Goal: Find specific page/section

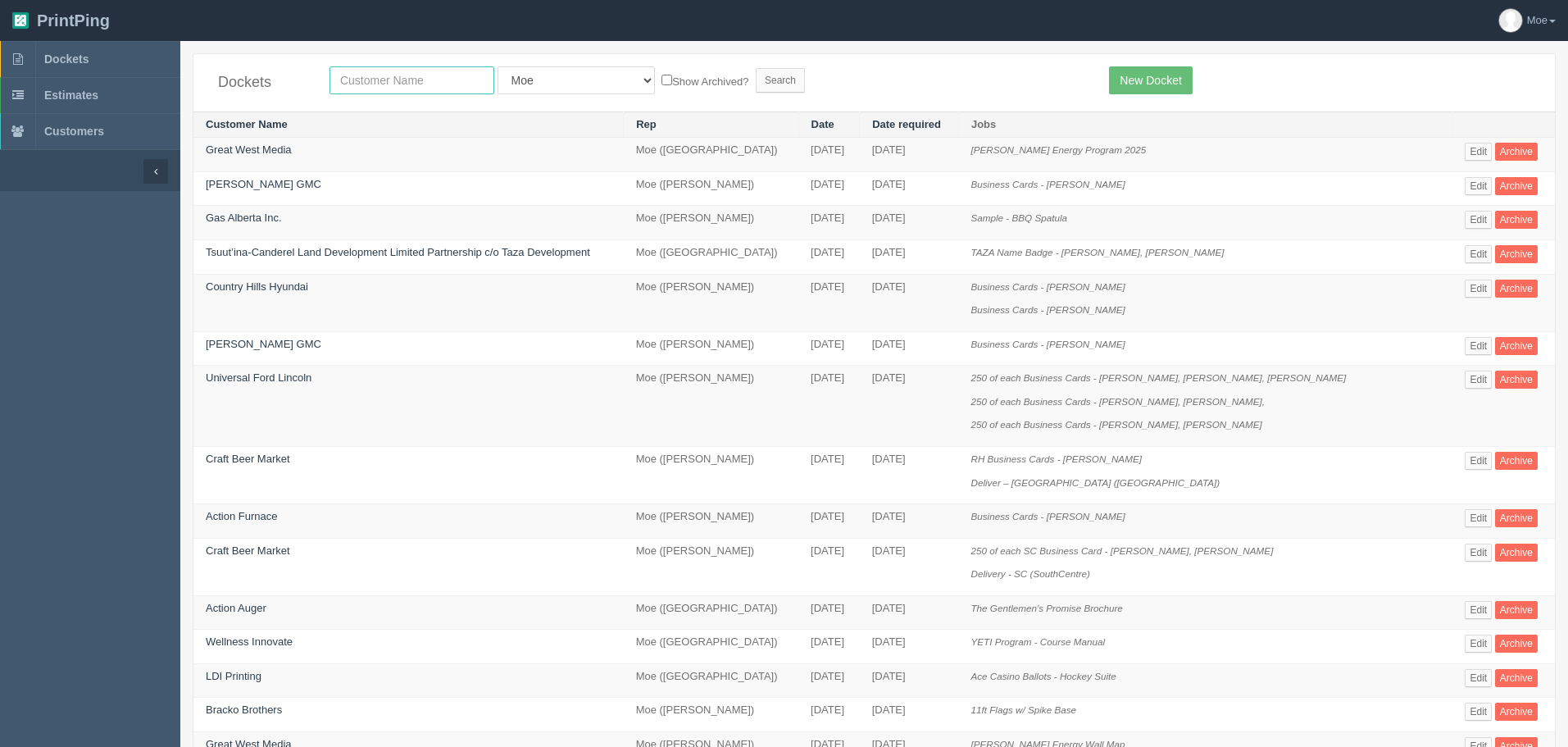
click at [369, 76] on input "text" at bounding box center [411, 79] width 165 height 28
type input "experience"
click at [755, 79] on input "Search" at bounding box center [779, 79] width 49 height 24
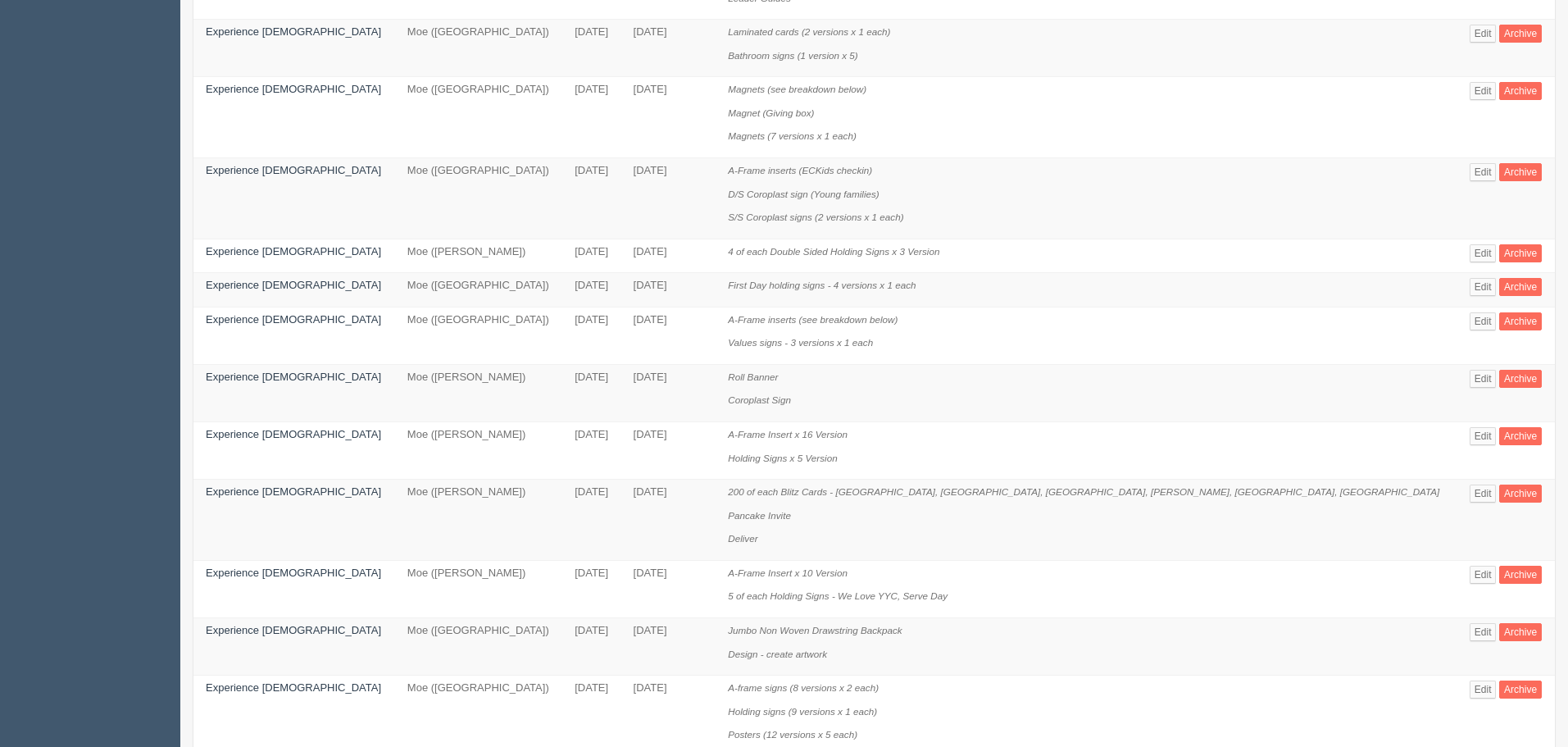
scroll to position [884, 0]
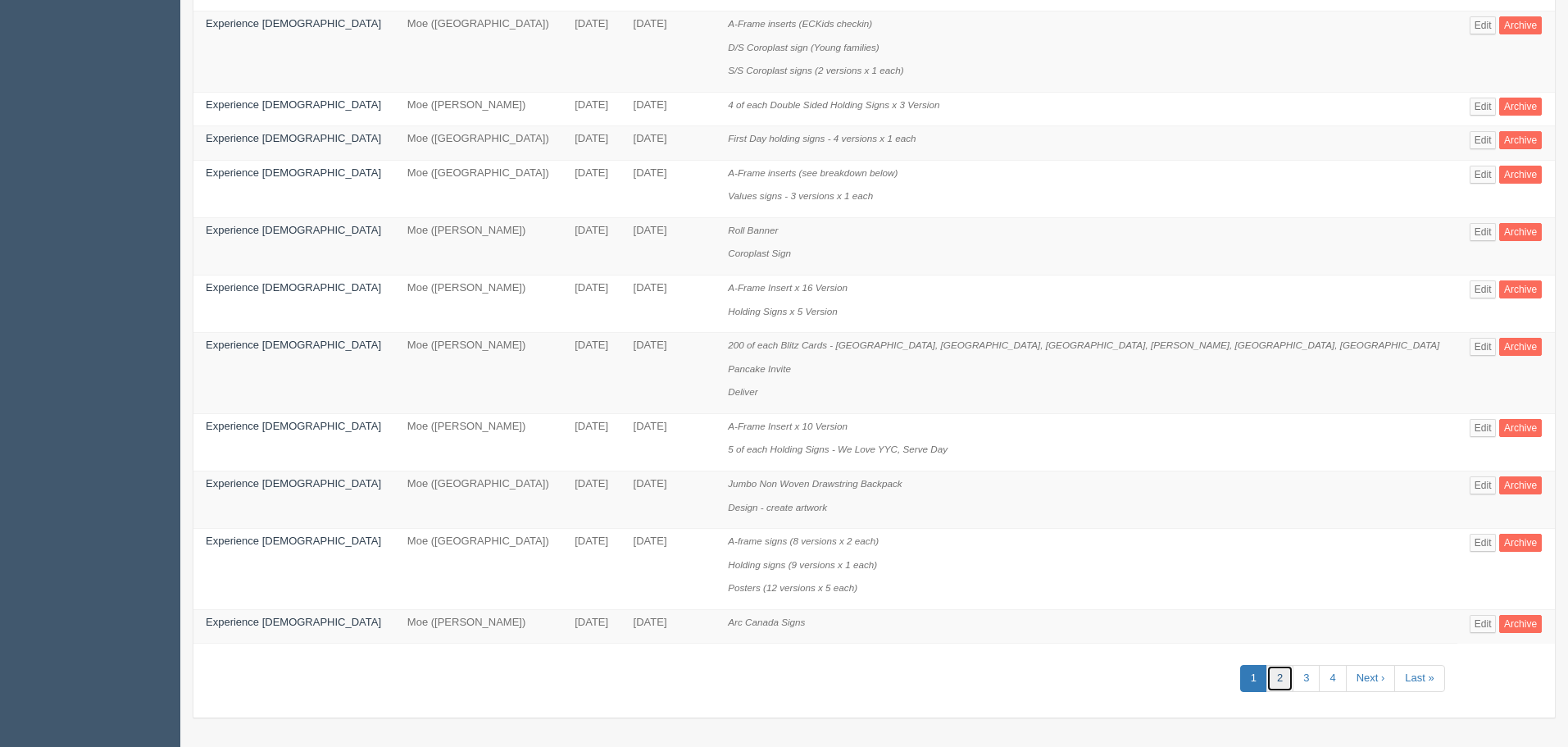
click at [1266, 673] on link "2" at bounding box center [1279, 678] width 27 height 27
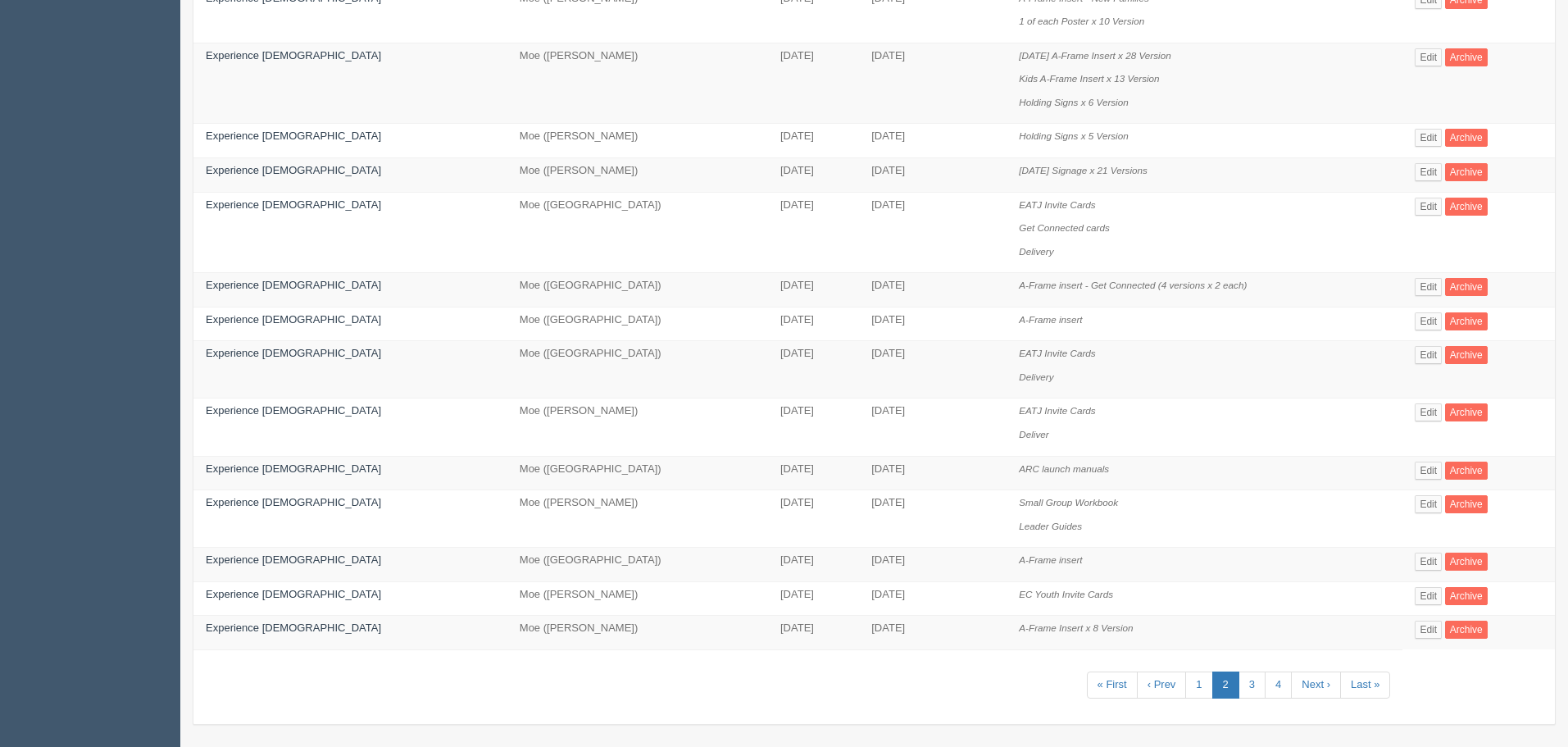
scroll to position [744, 0]
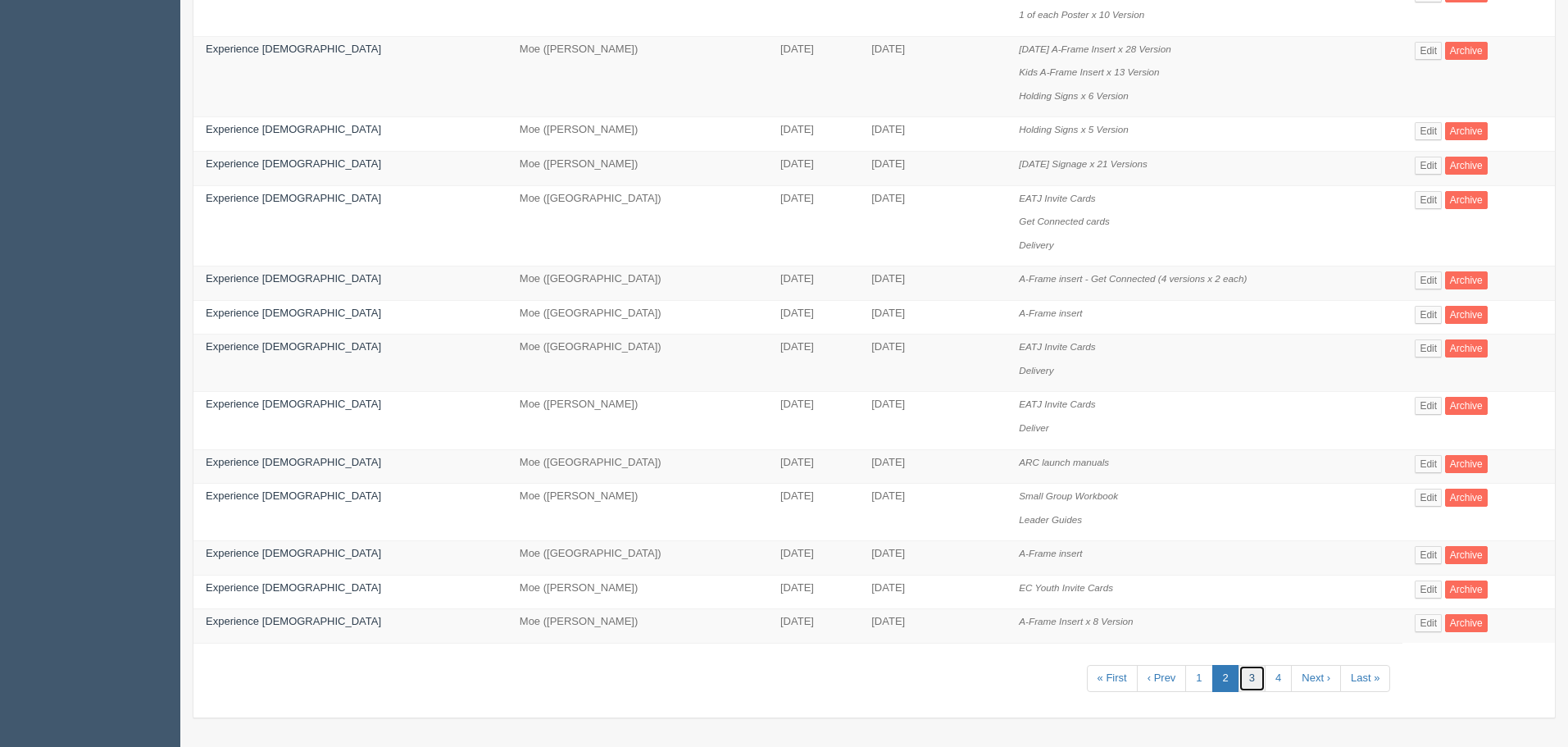
click at [1240, 675] on link "3" at bounding box center [1252, 678] width 27 height 27
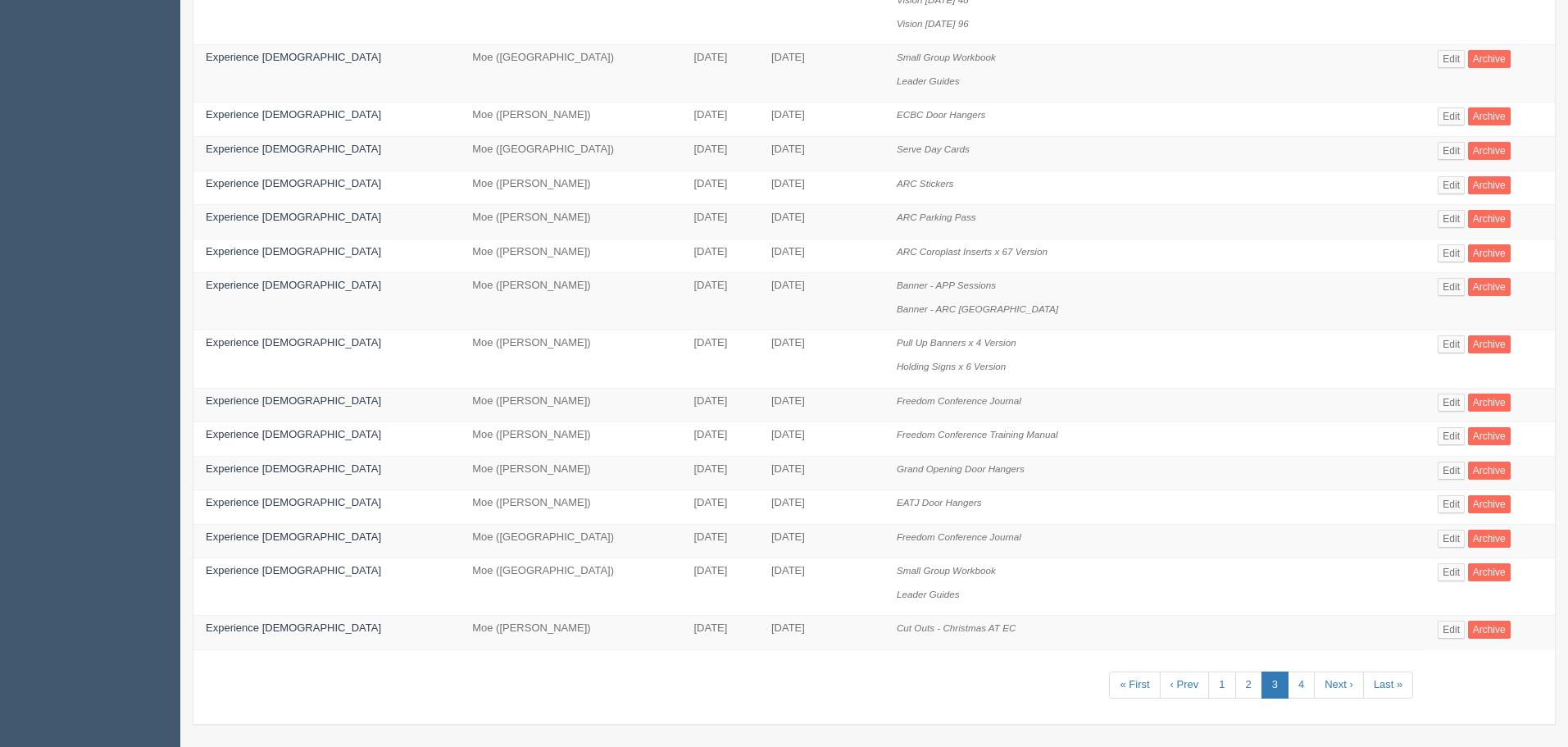
scroll to position [581, 0]
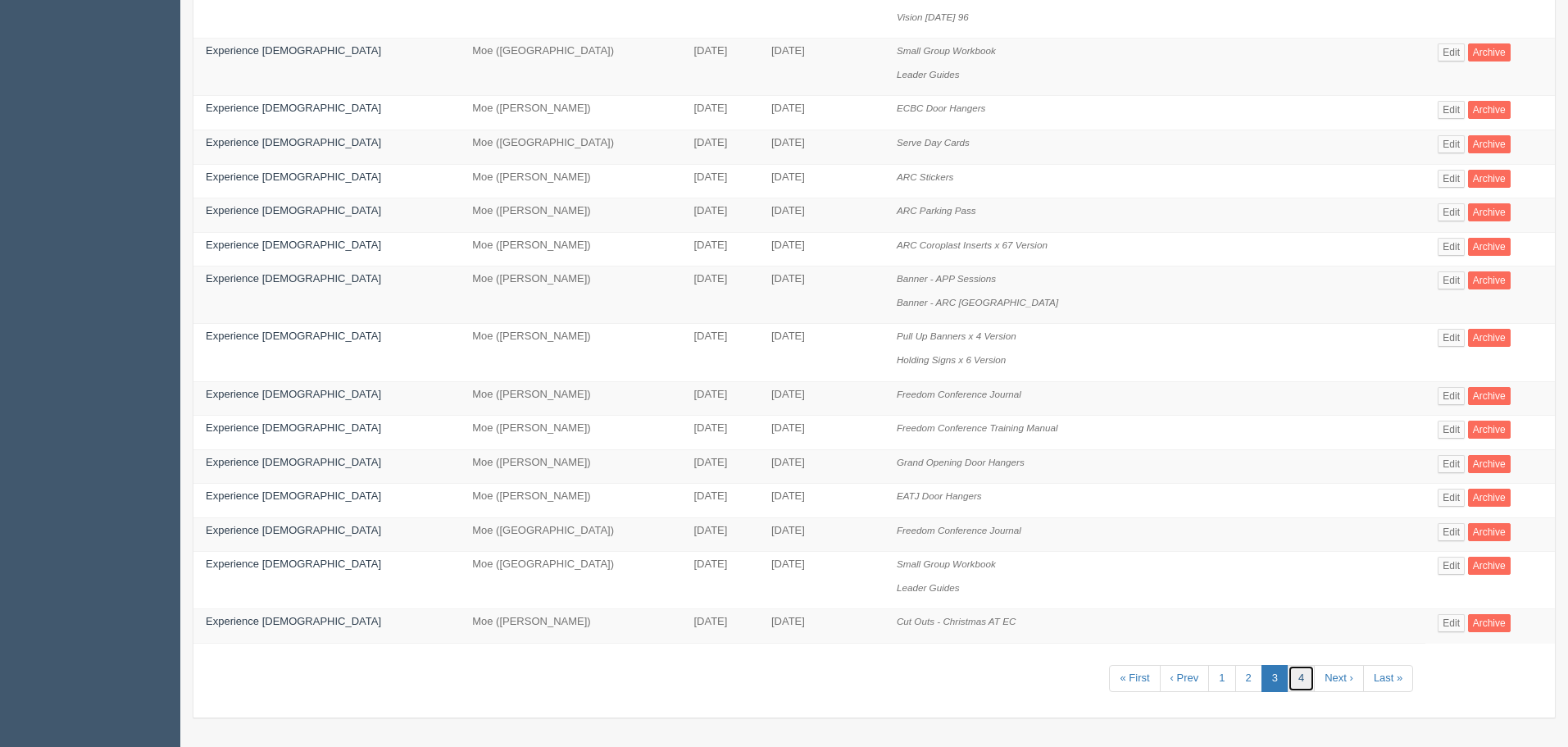
click at [1287, 678] on link "4" at bounding box center [1300, 678] width 27 height 27
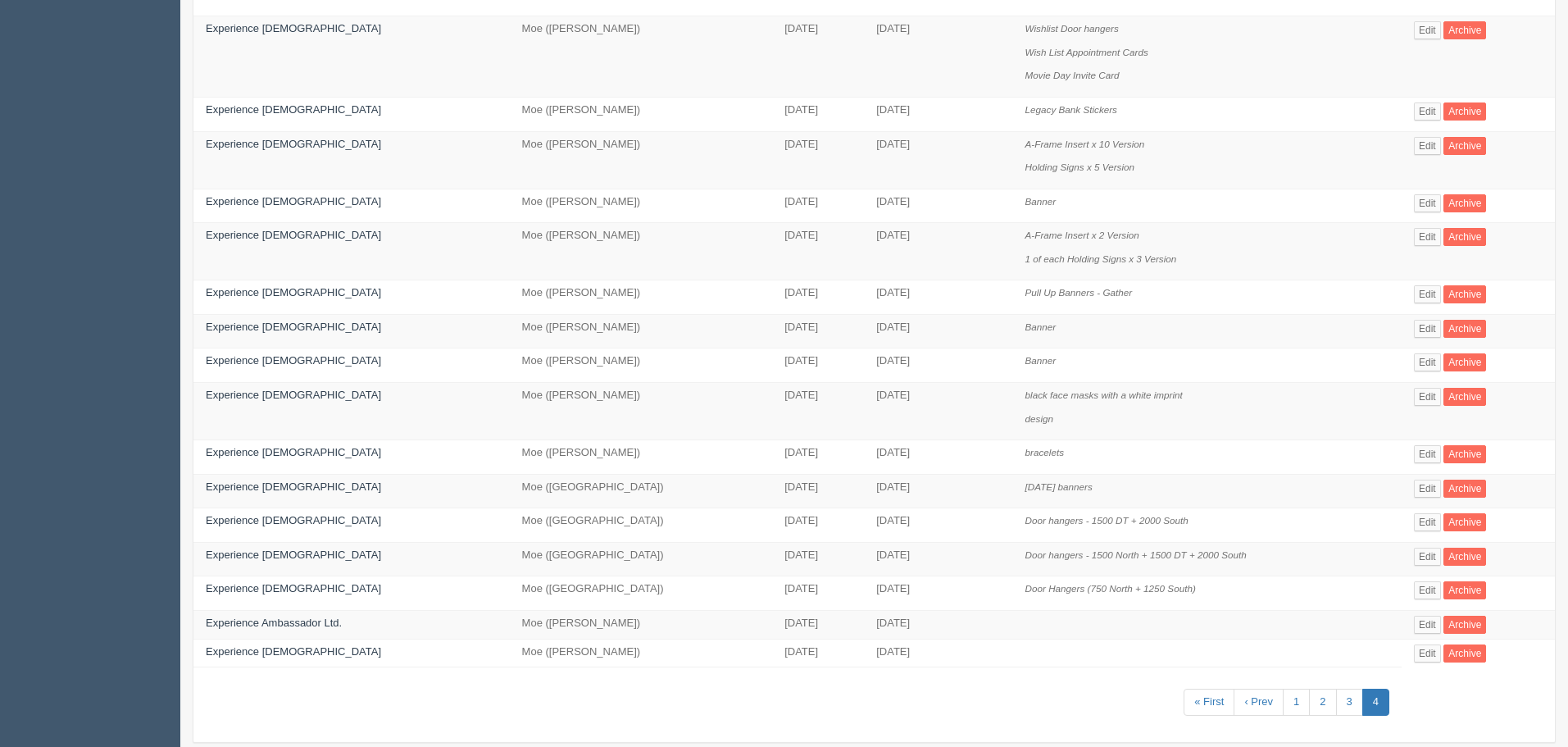
scroll to position [352, 0]
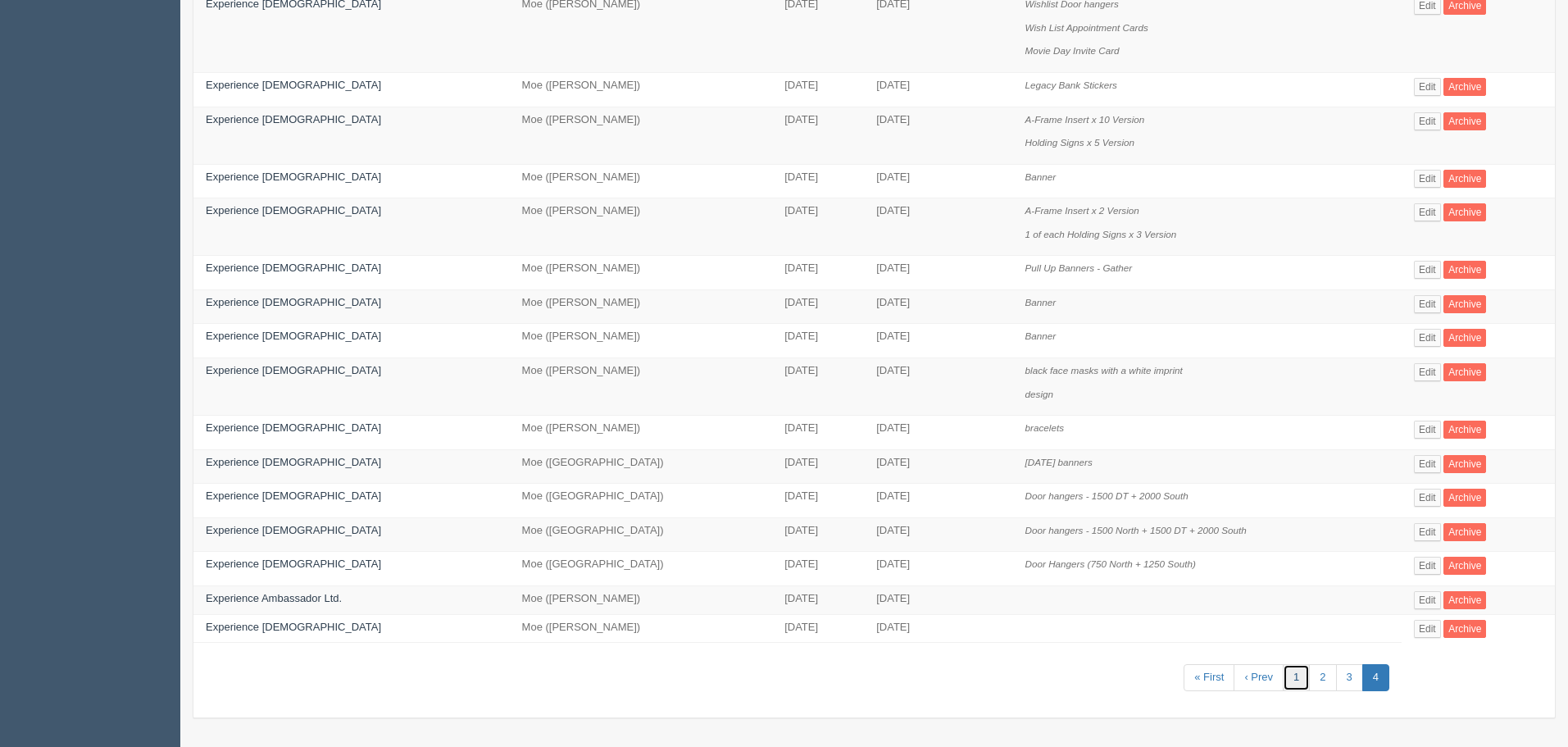
click at [1289, 674] on link "1" at bounding box center [1296, 678] width 27 height 27
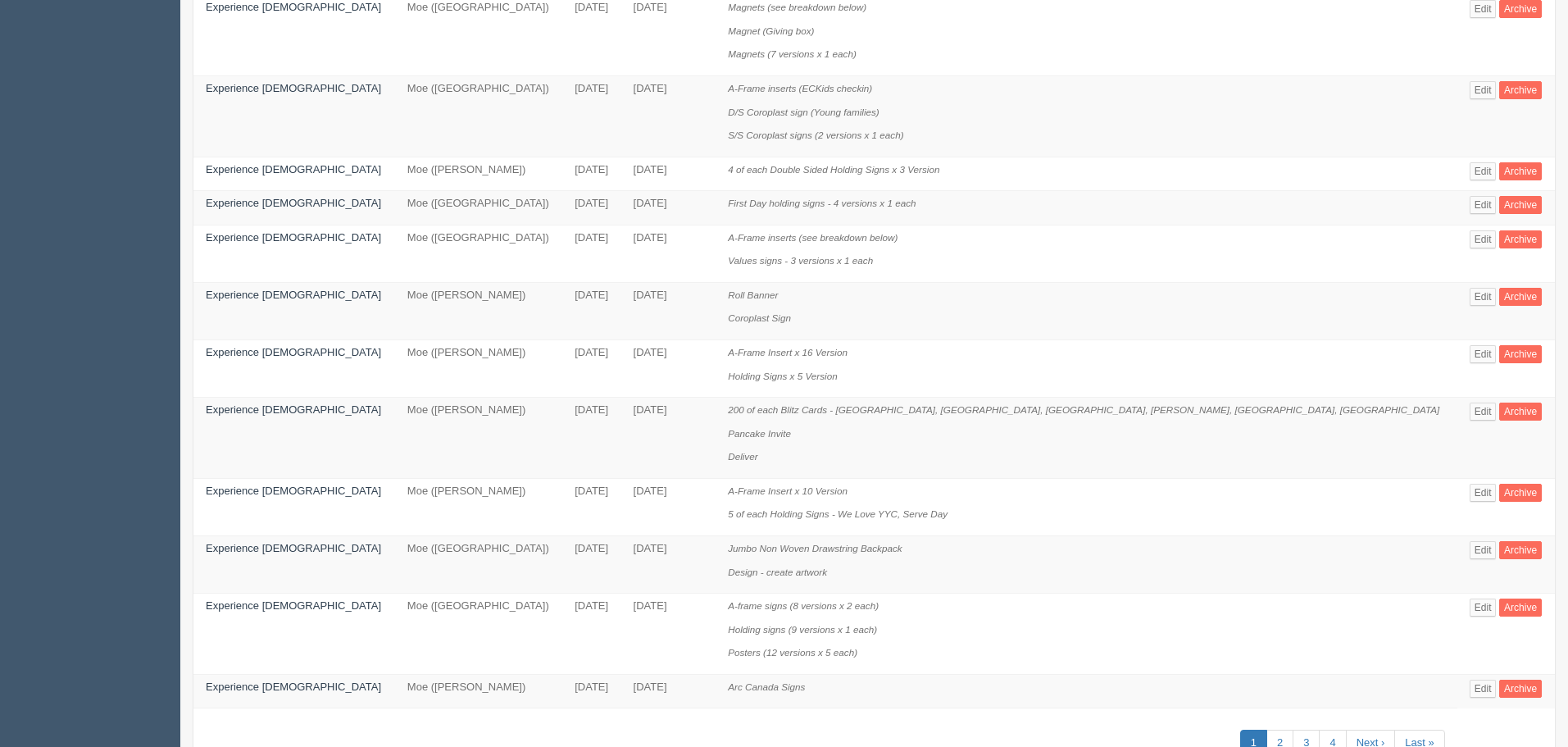
scroll to position [884, 0]
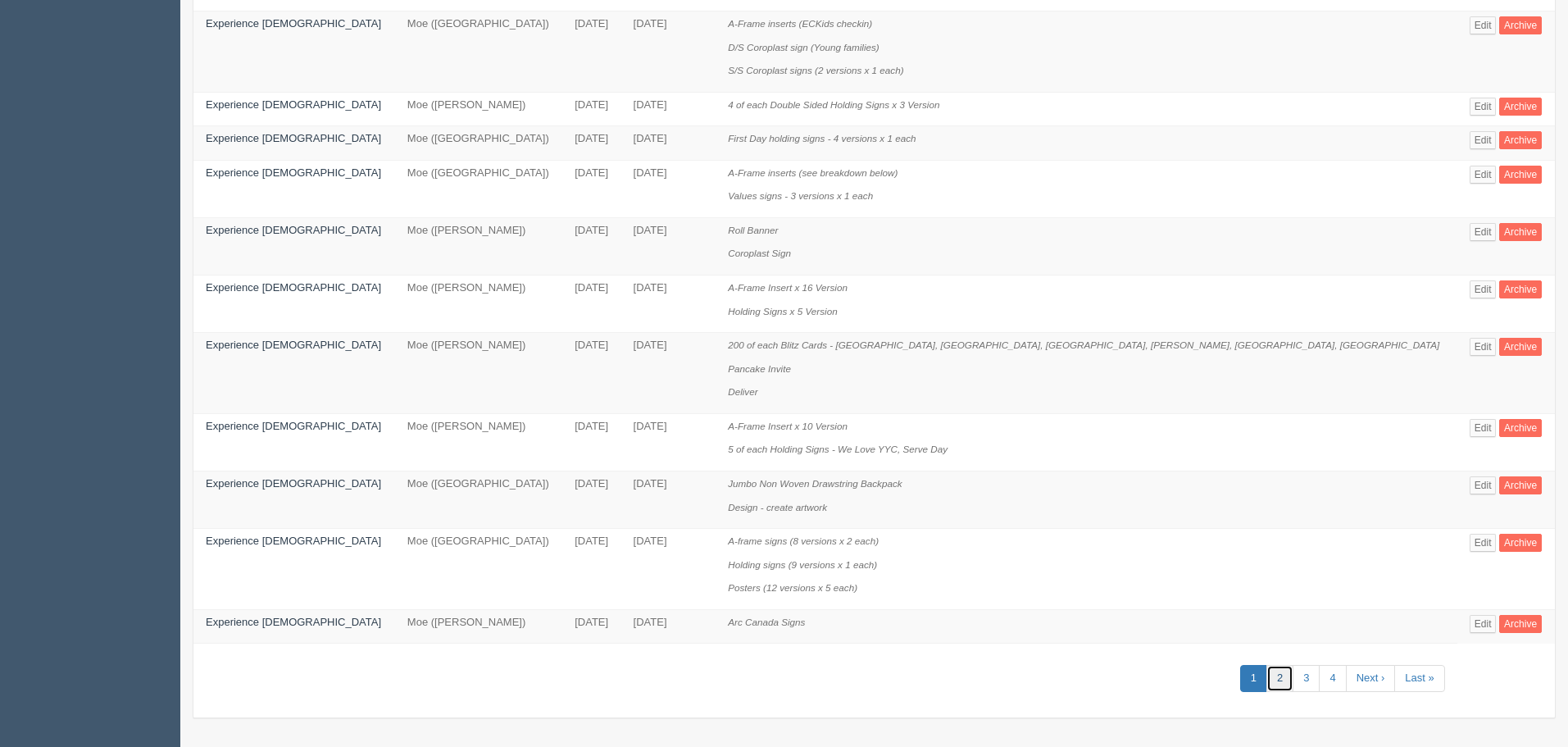
click at [1266, 678] on link "2" at bounding box center [1279, 678] width 27 height 27
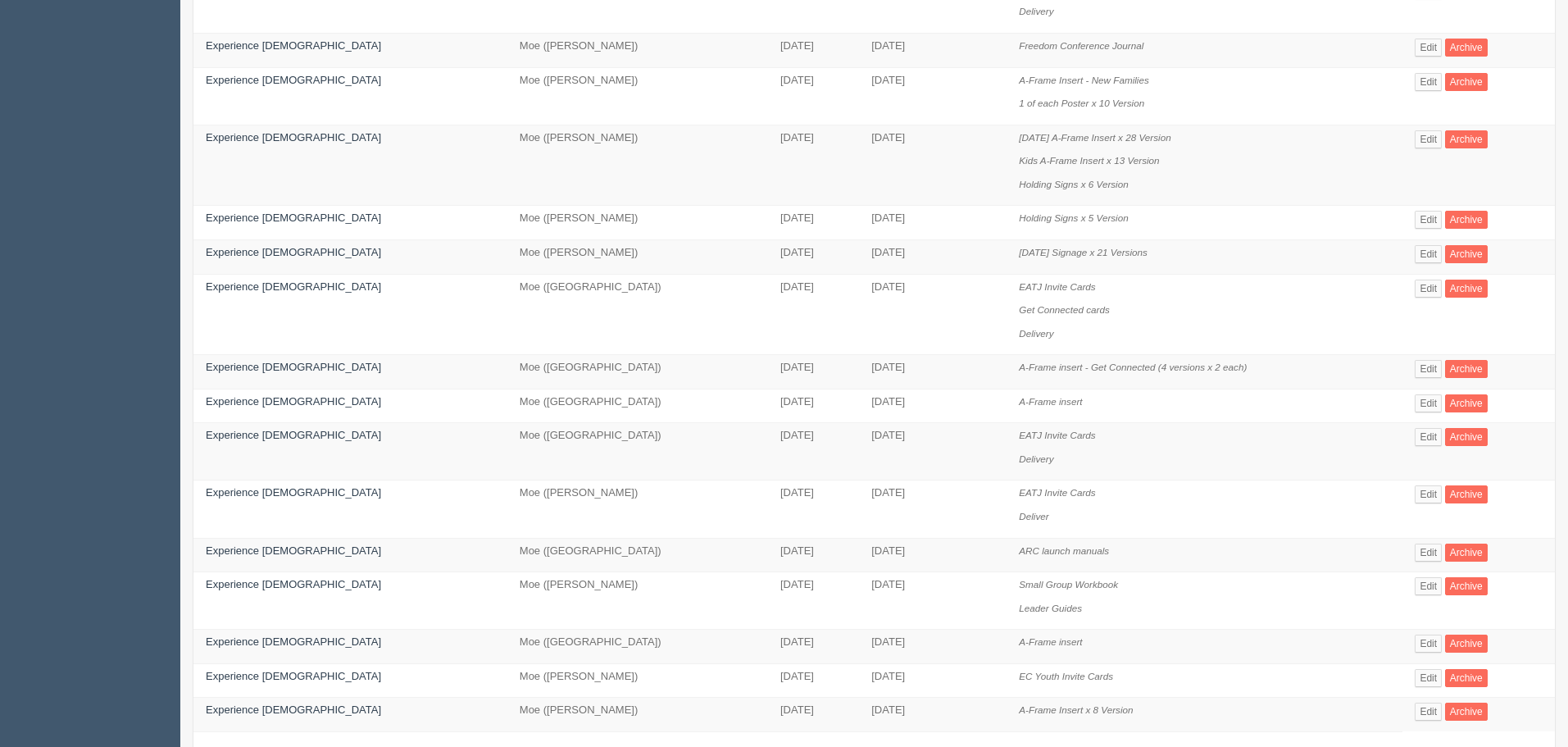
scroll to position [738, 0]
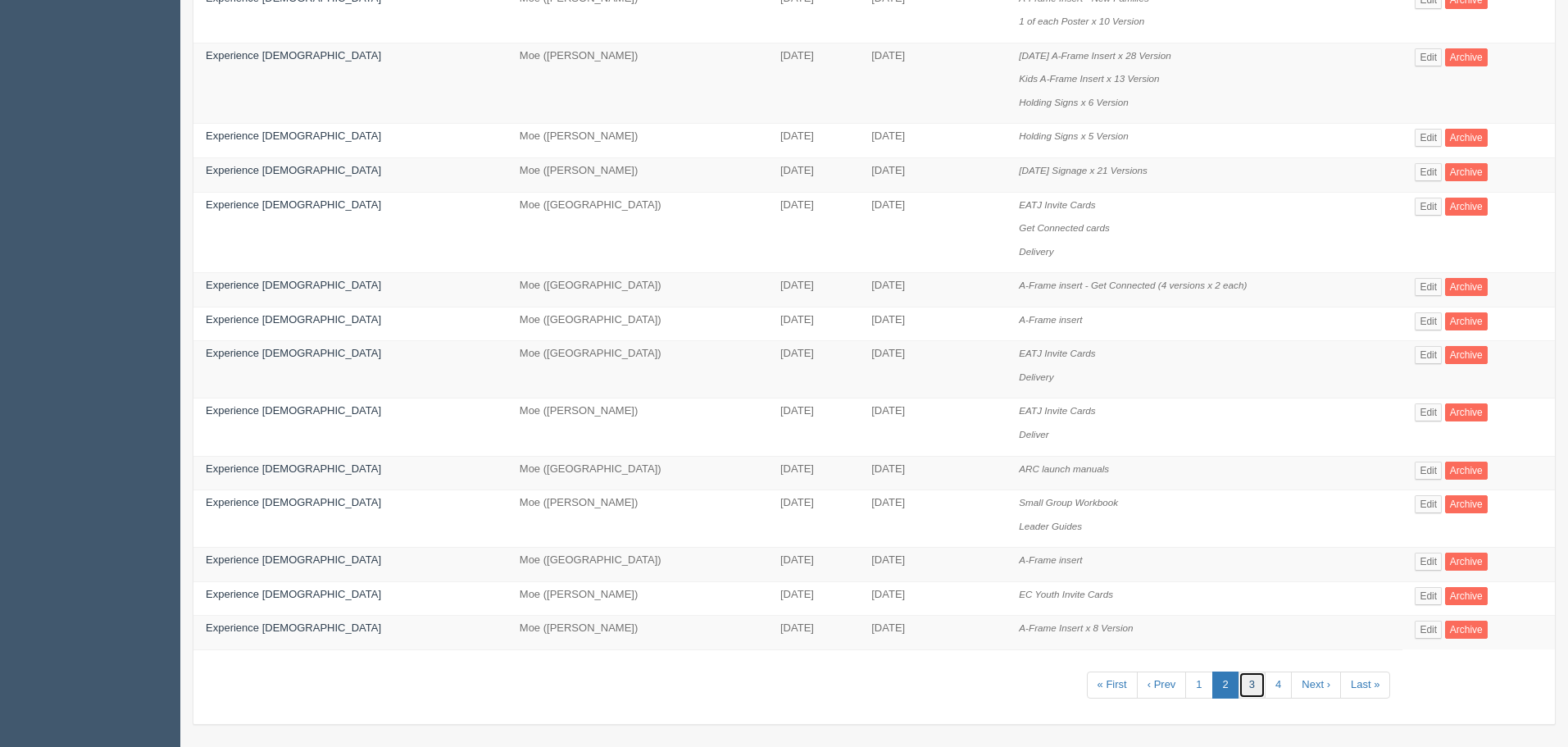
click at [1240, 683] on link "3" at bounding box center [1252, 685] width 27 height 27
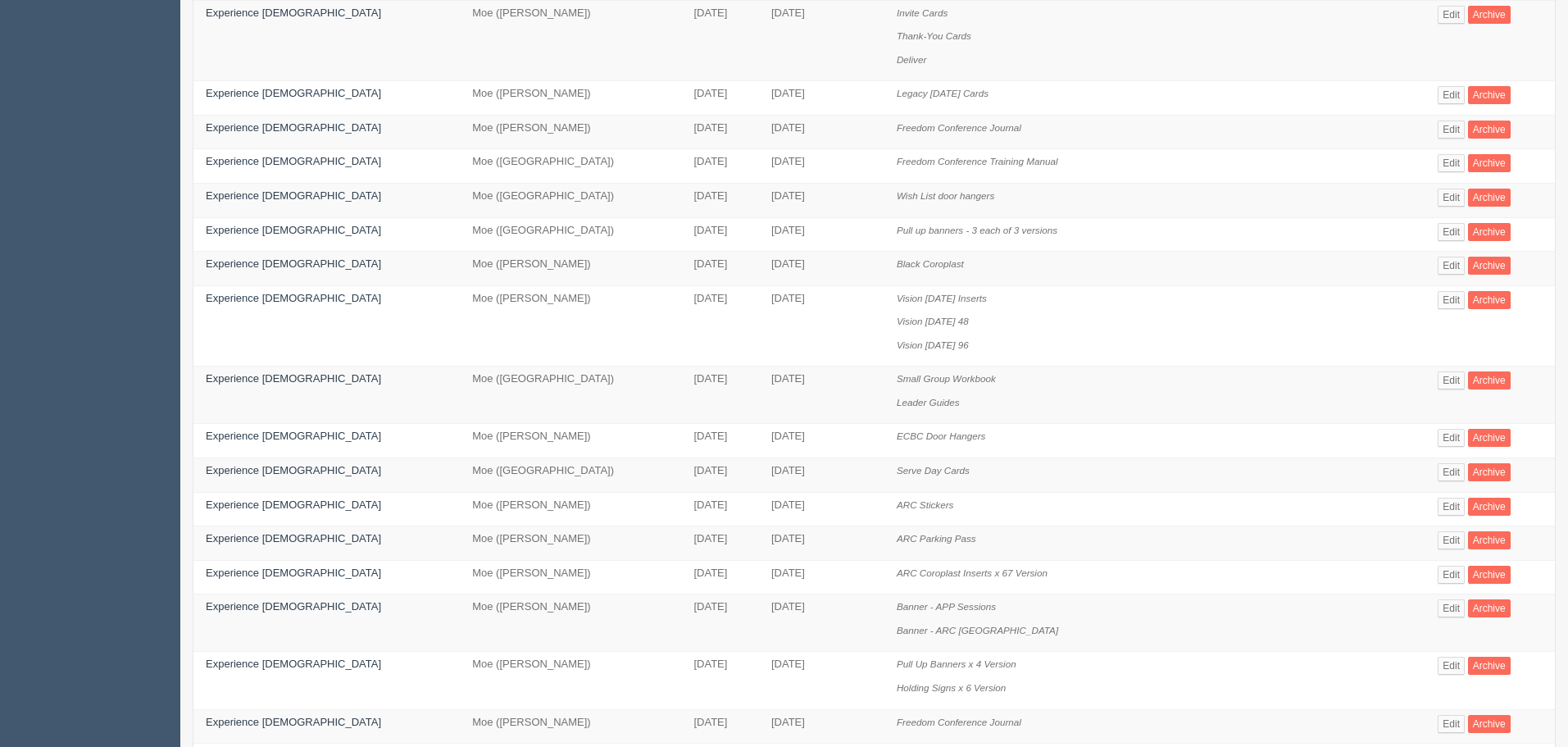
scroll to position [89, 0]
